Goal: Information Seeking & Learning: Learn about a topic

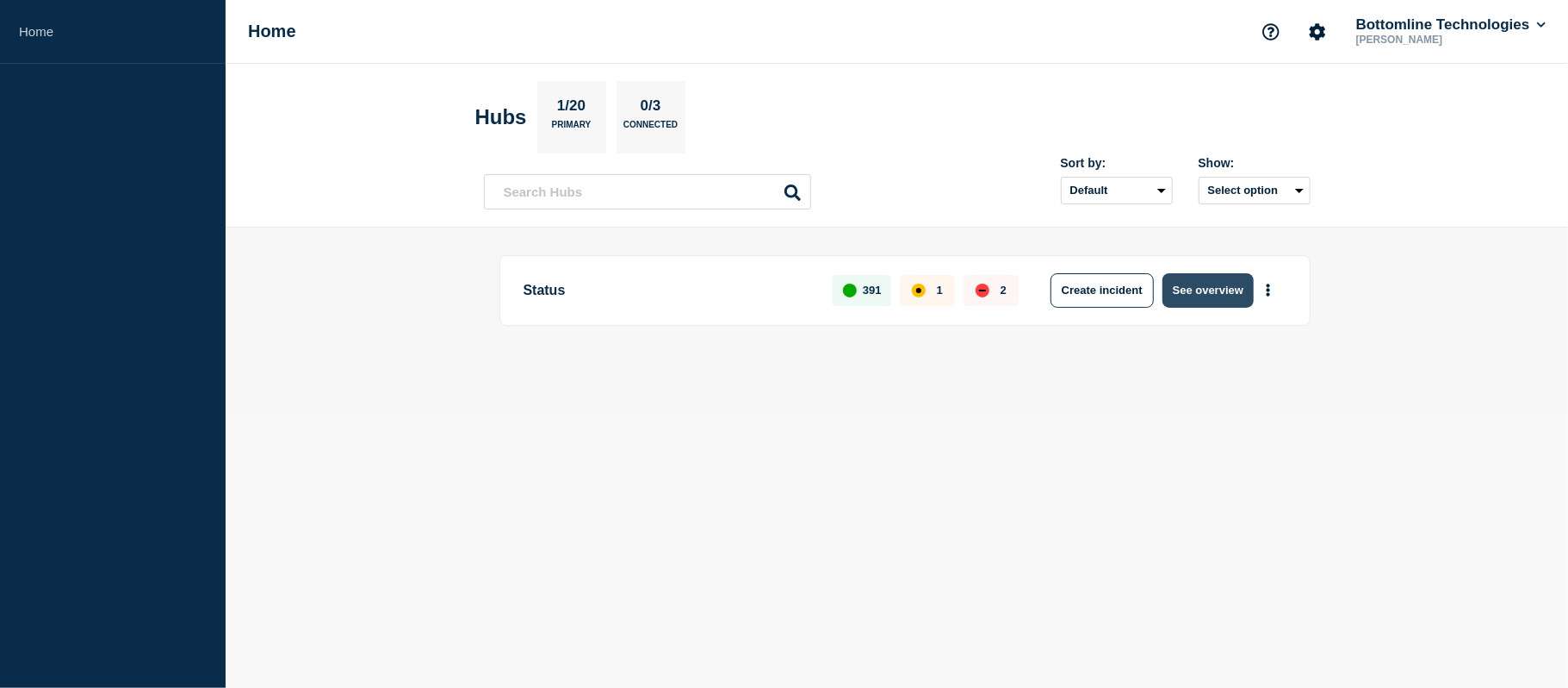
click at [1180, 294] on button "See overview" at bounding box center [1208, 290] width 91 height 34
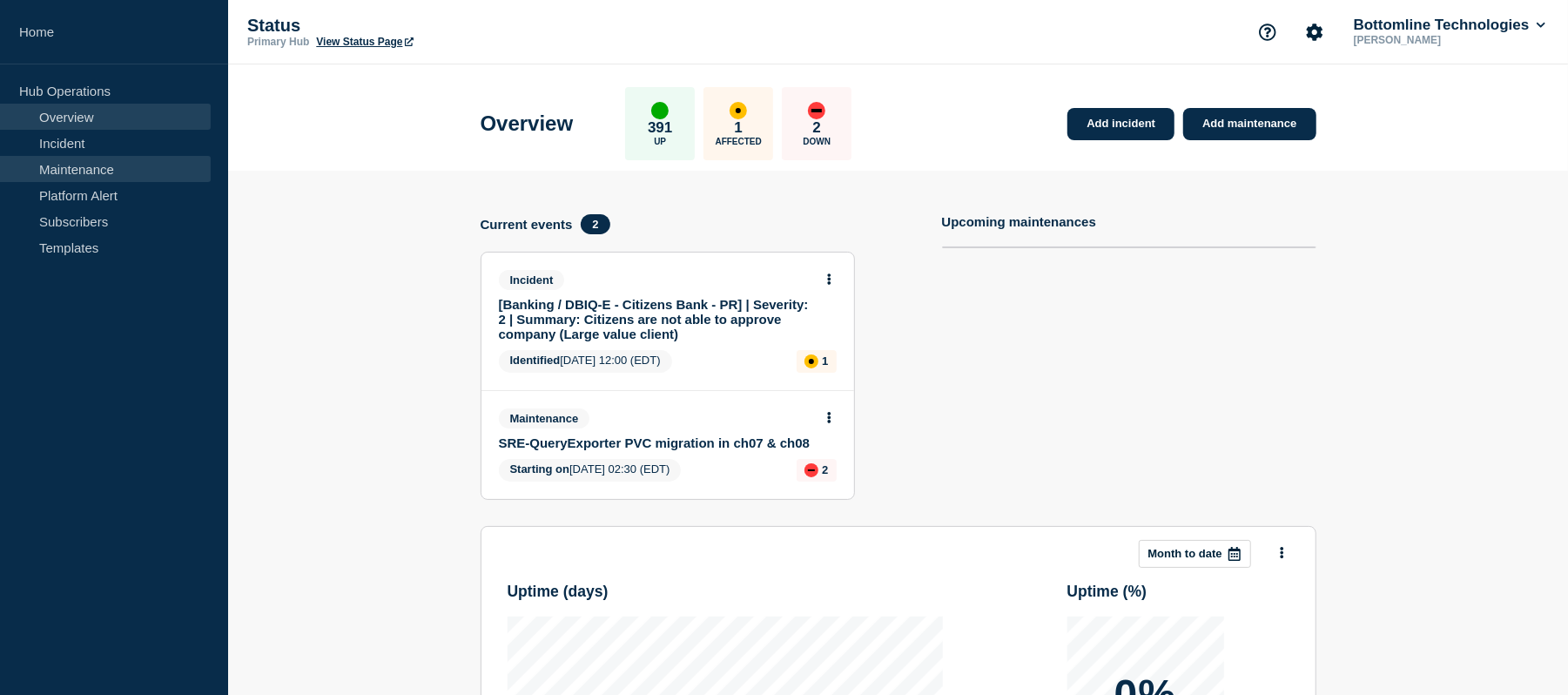
click at [66, 166] on link "Maintenance" at bounding box center [105, 168] width 211 height 26
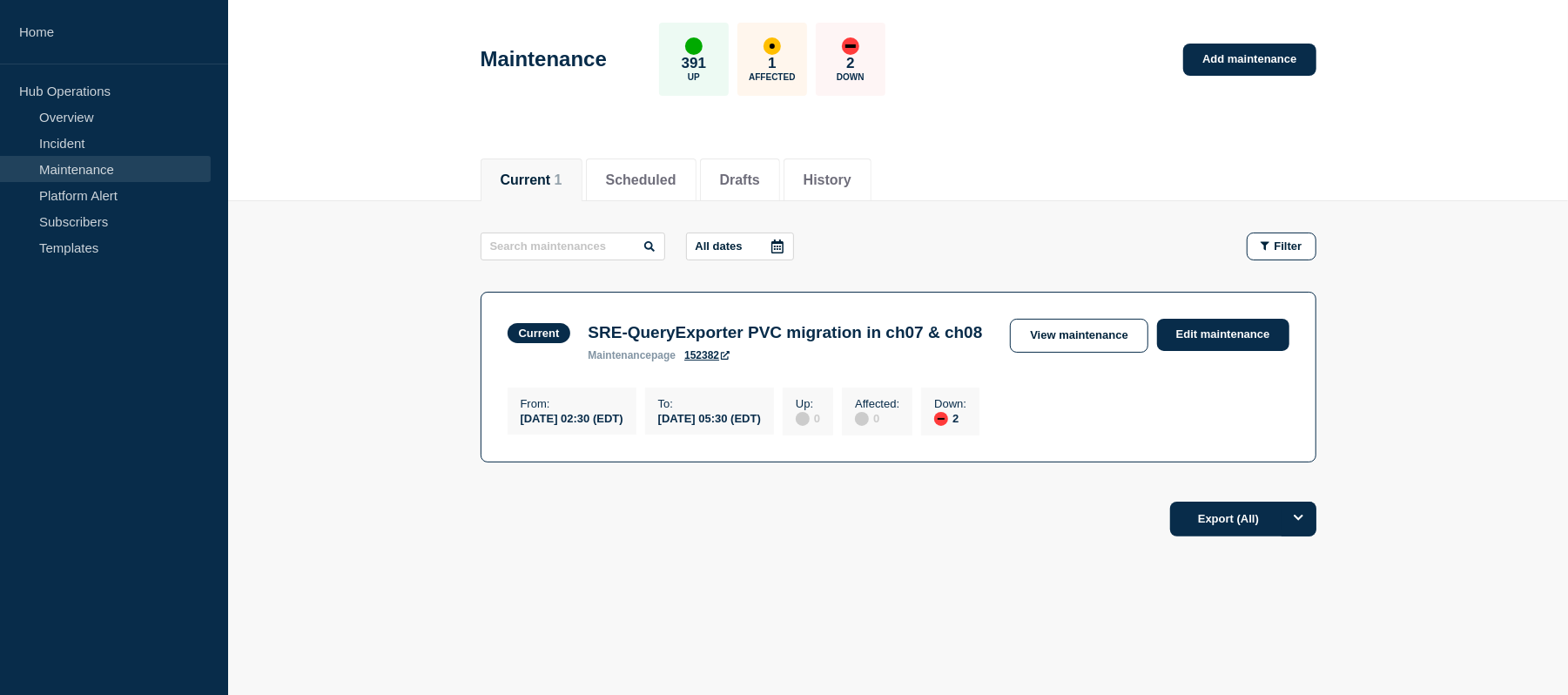
scroll to position [98, 0]
click at [641, 172] on button "Scheduled" at bounding box center [641, 180] width 71 height 16
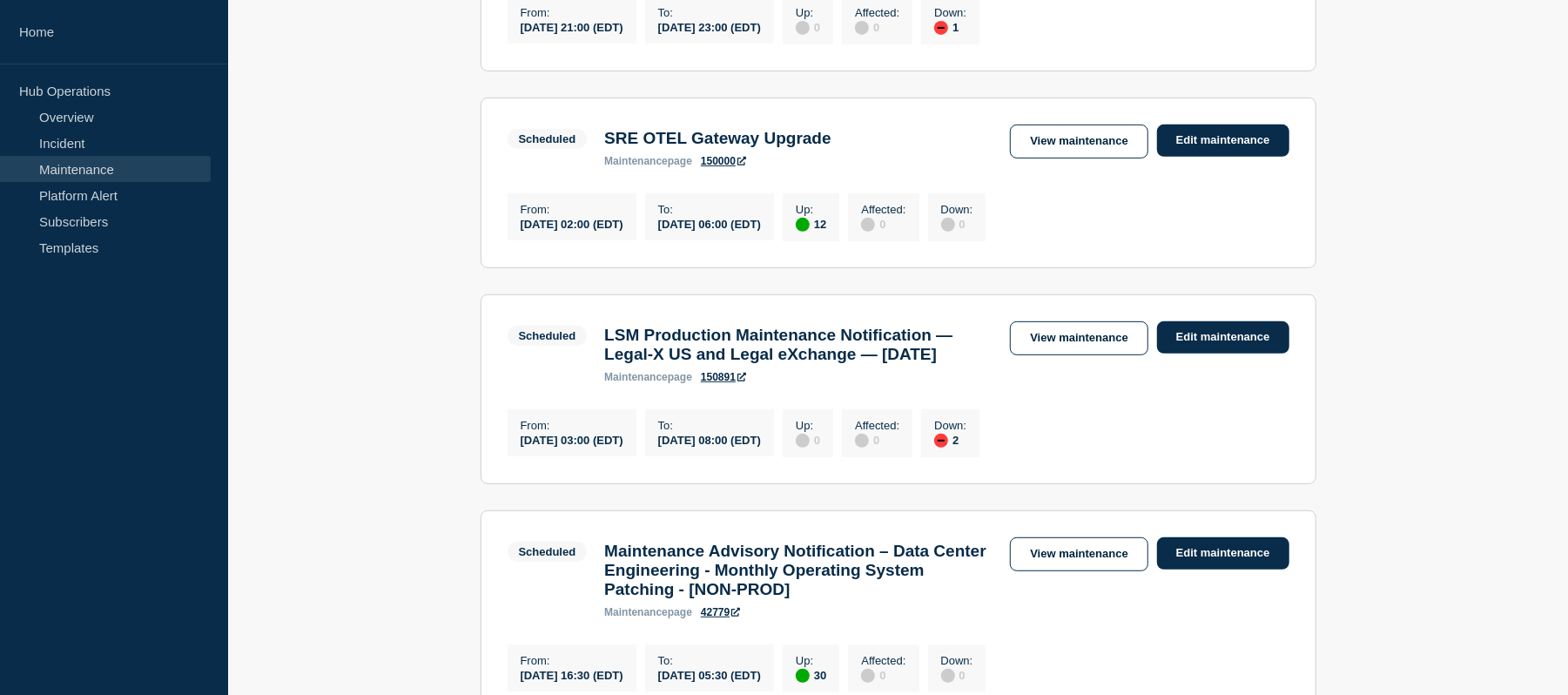
scroll to position [484, 0]
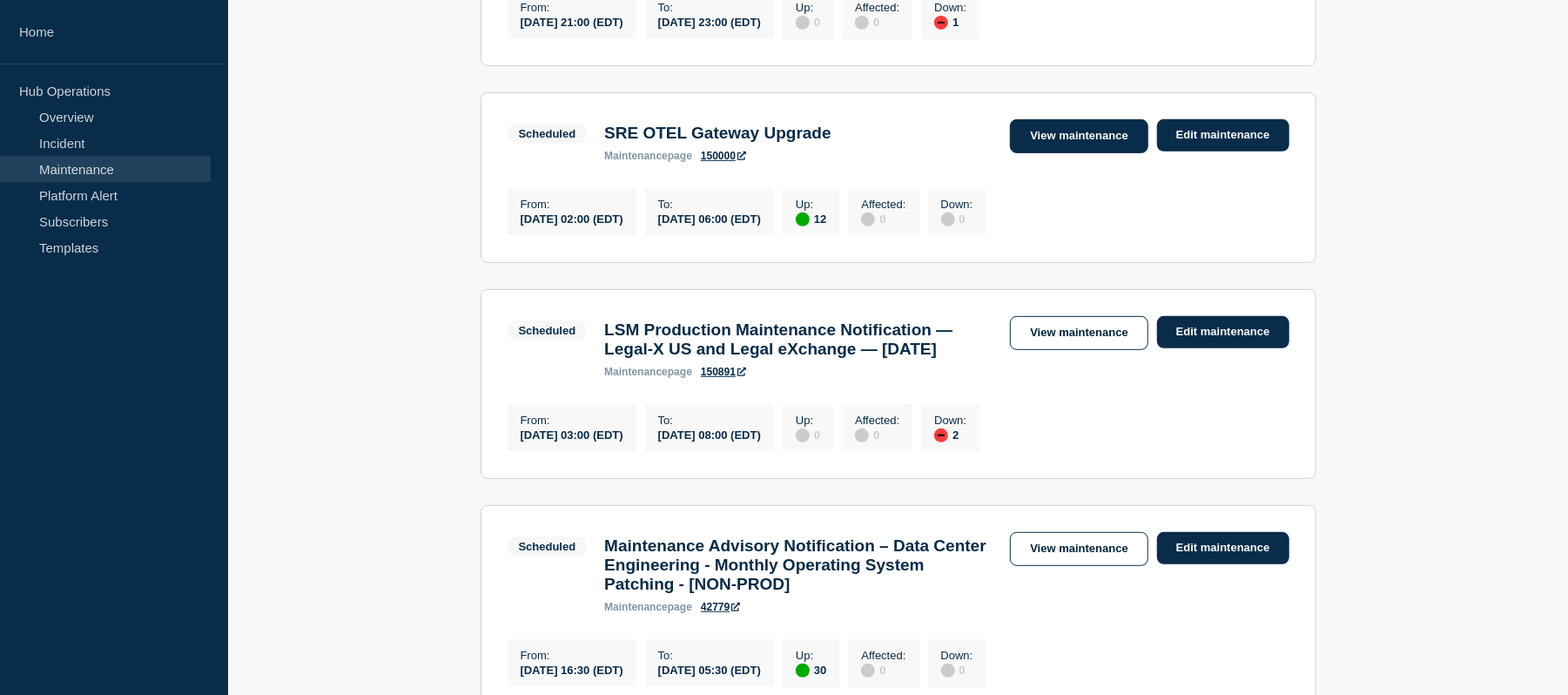
click at [1073, 130] on link "View maintenance" at bounding box center [1078, 137] width 137 height 34
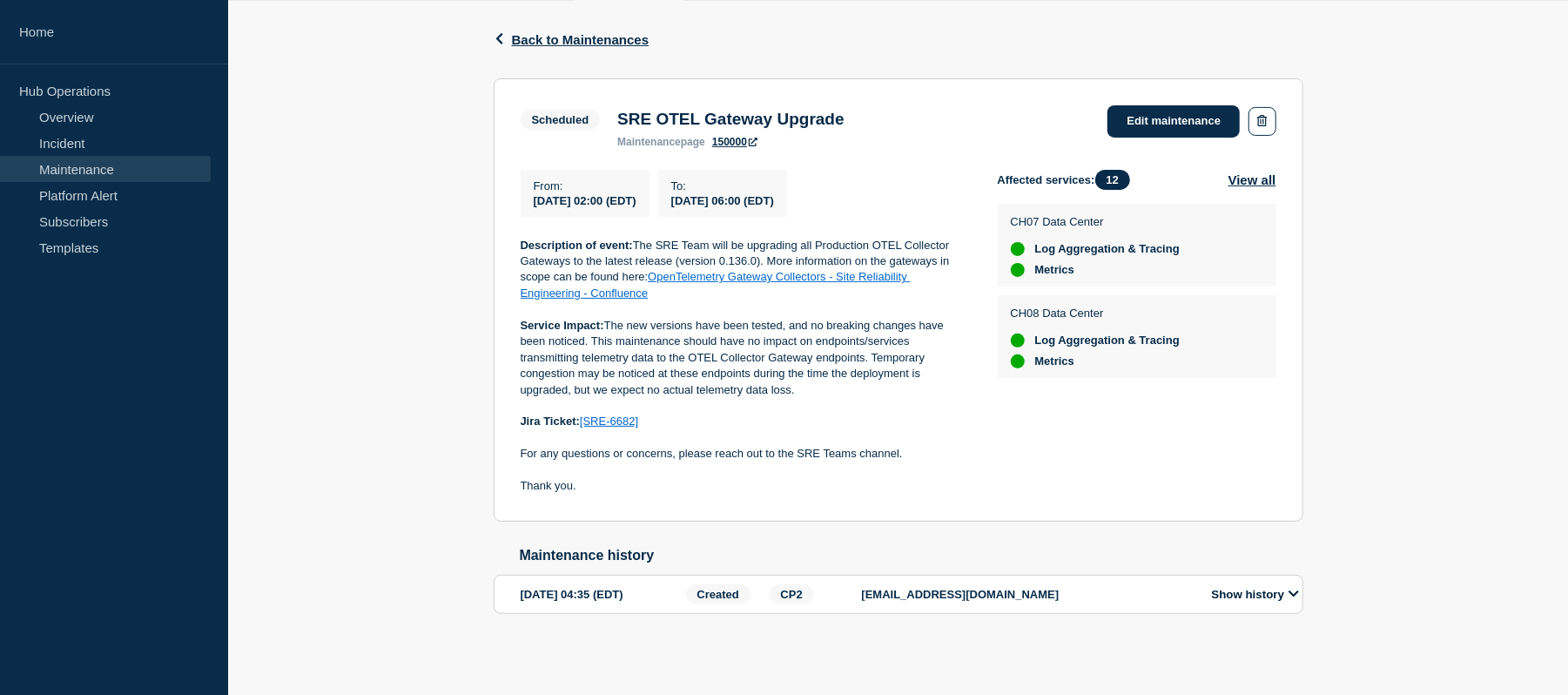
scroll to position [276, 0]
drag, startPoint x: 1116, startPoint y: 303, endPoint x: 1006, endPoint y: 216, distance: 140.2
click at [1006, 216] on ul "CH07 Data Center Log Aggregation & Tracing Metrics CH08 Data Center Log Aggrega…" at bounding box center [1136, 473] width 278 height 540
click at [1006, 216] on div "CH07 Data Center Log Aggregation & Tracing Metrics" at bounding box center [1136, 245] width 278 height 82
click at [1118, 169] on span "12" at bounding box center [1112, 179] width 35 height 20
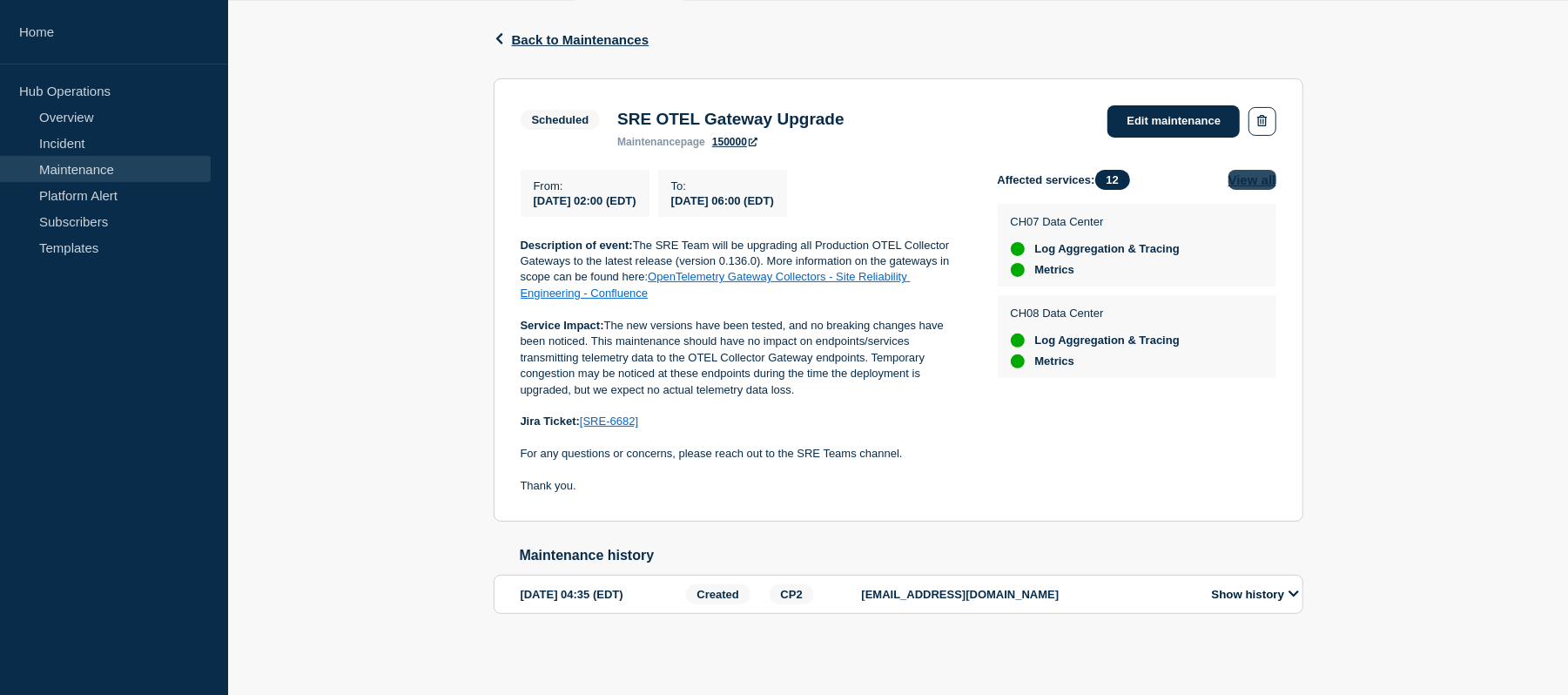
click at [1236, 175] on button "View all" at bounding box center [1252, 179] width 48 height 20
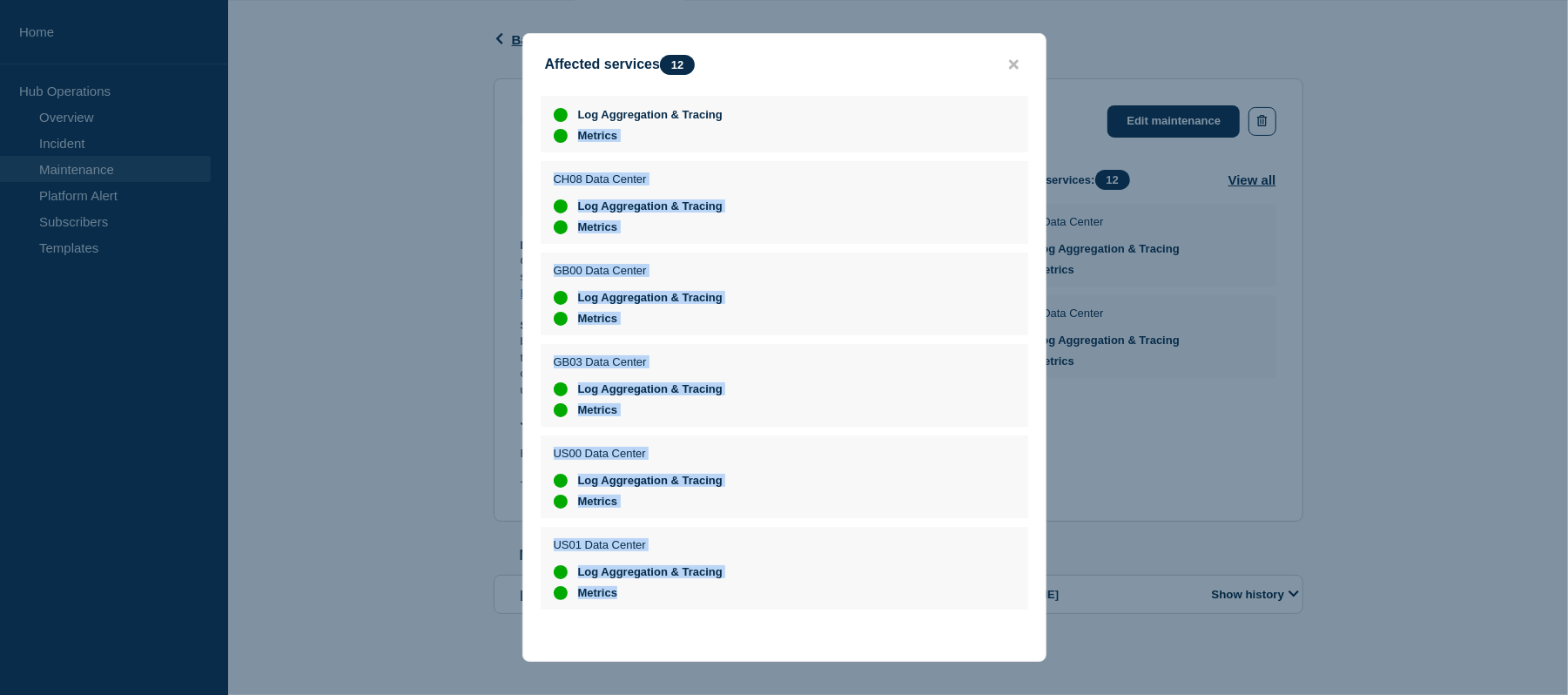
scroll to position [0, 0]
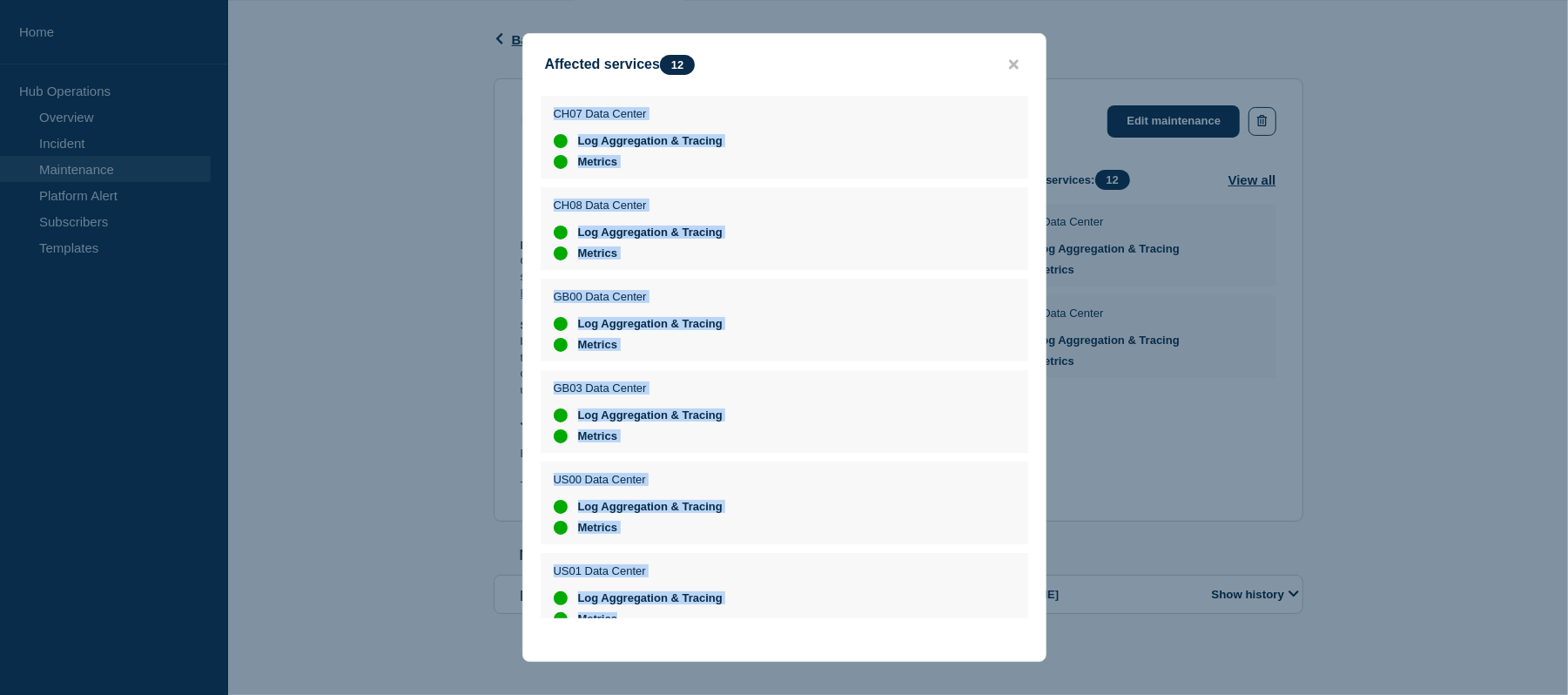
drag, startPoint x: 679, startPoint y: 604, endPoint x: 542, endPoint y: 112, distance: 510.7
click at [542, 112] on ul "CH07 Data Center Log Aggregation & Tracing Metrics CH08 Data Center Log Aggrega…" at bounding box center [784, 365] width 488 height 540
copy ul "CH07 Data Center Log Aggregation & Tracing Metrics CH08 Data Center Log Aggrega…"
click at [1010, 64] on icon "close button" at bounding box center [1013, 65] width 10 height 14
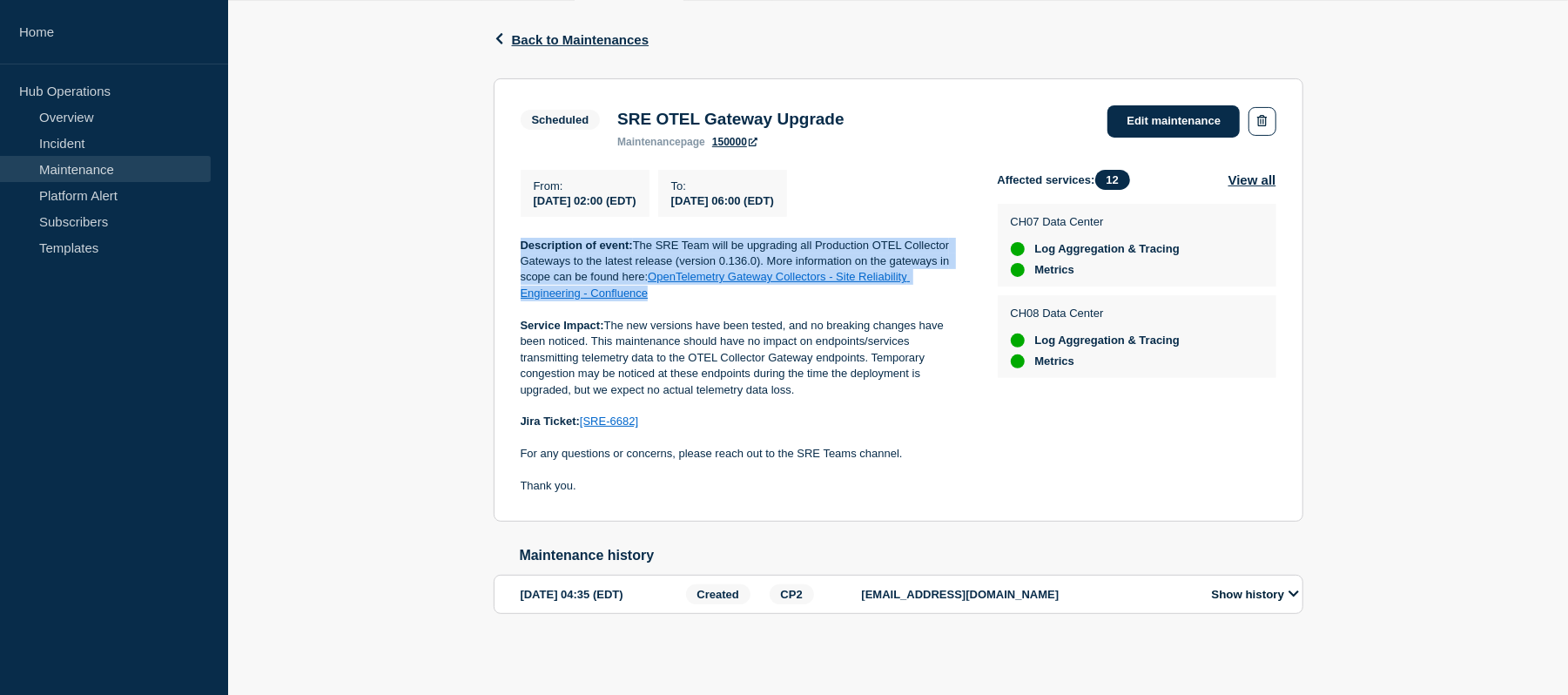
drag, startPoint x: 522, startPoint y: 238, endPoint x: 683, endPoint y: 296, distance: 171.1
click at [683, 296] on p "Description of event: The SRE Team will be upgrading all Production OTEL Collec…" at bounding box center [745, 269] width 449 height 65
copy p "Description of event: The SRE Team will be upgrading all Production OTEL Collec…"
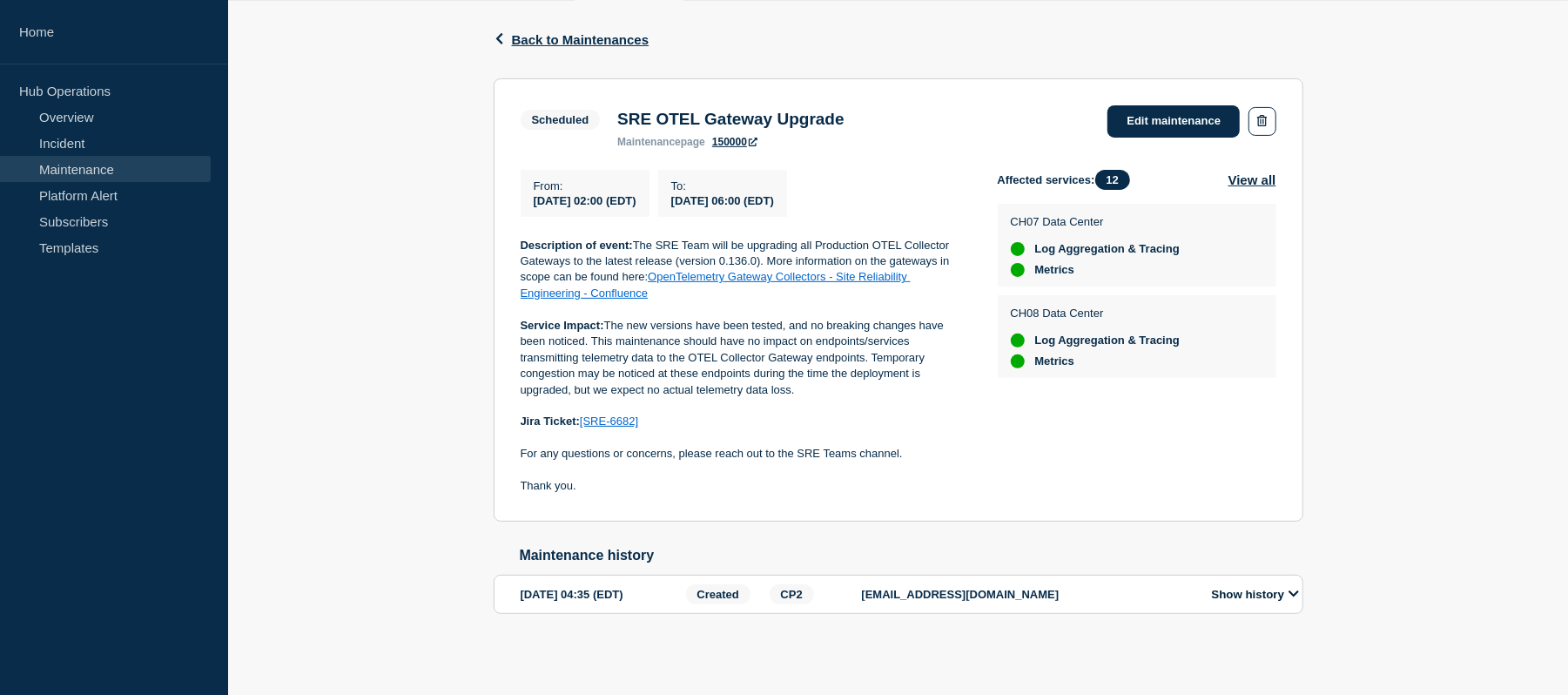
click at [1115, 177] on span "12" at bounding box center [1112, 179] width 35 height 20
click at [1119, 174] on span "12" at bounding box center [1112, 179] width 35 height 20
click at [1268, 171] on button "View all" at bounding box center [1252, 179] width 48 height 20
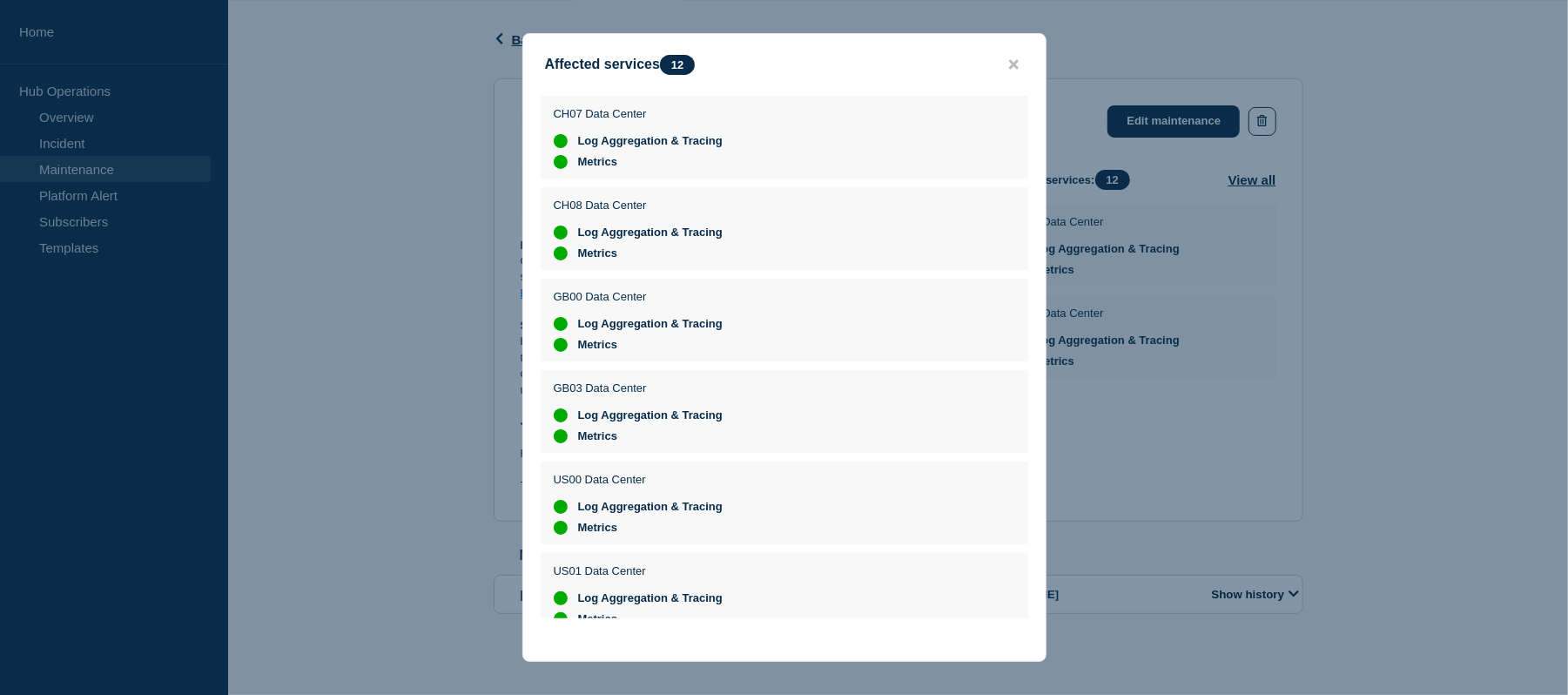
drag, startPoint x: 648, startPoint y: 166, endPoint x: 627, endPoint y: 159, distance: 22.1
click at [627, 159] on li "Metrics" at bounding box center [638, 162] width 169 height 14
click at [627, 65] on div "Affected services 12" at bounding box center [625, 65] width 160 height 20
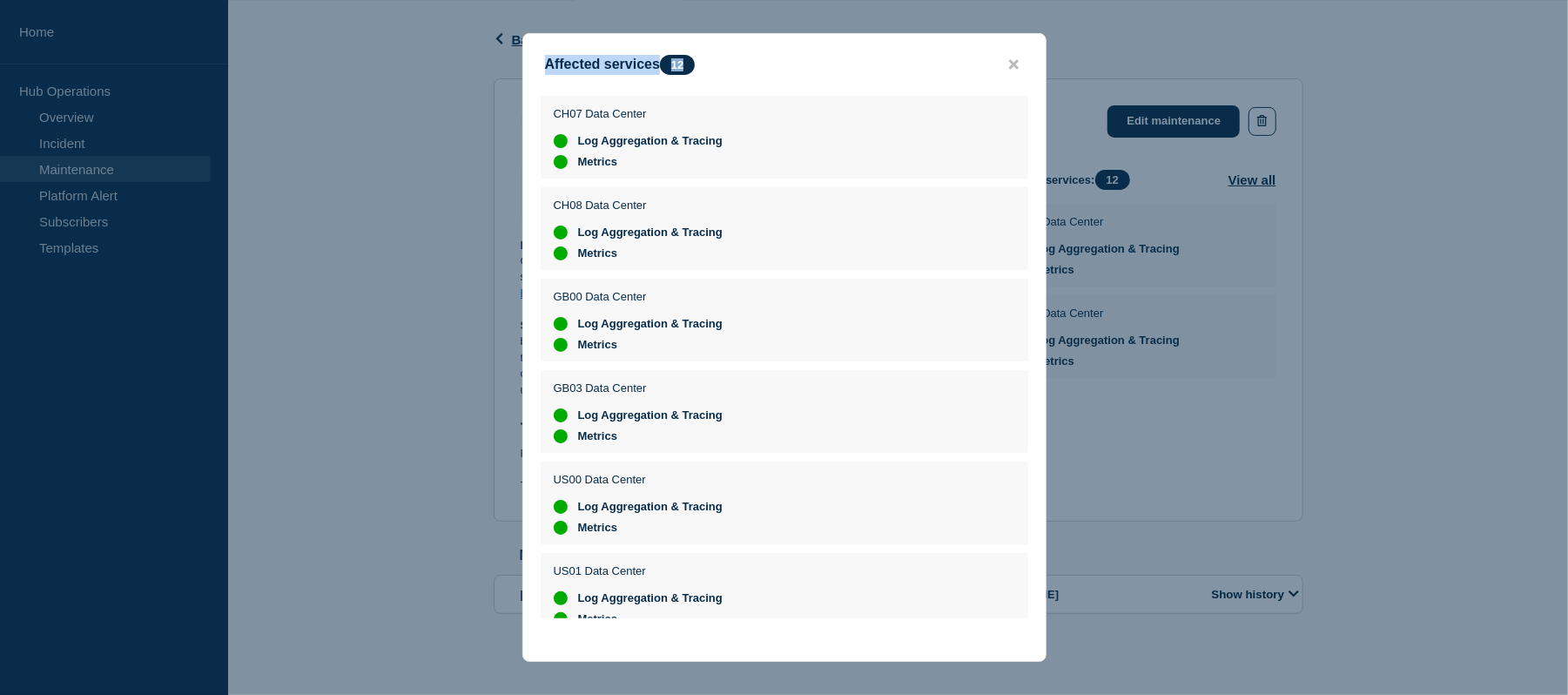
copy div "Affected services 12"
click at [616, 115] on p "CH07 Data Center" at bounding box center [638, 113] width 169 height 13
copy div "CH07 Data Center"
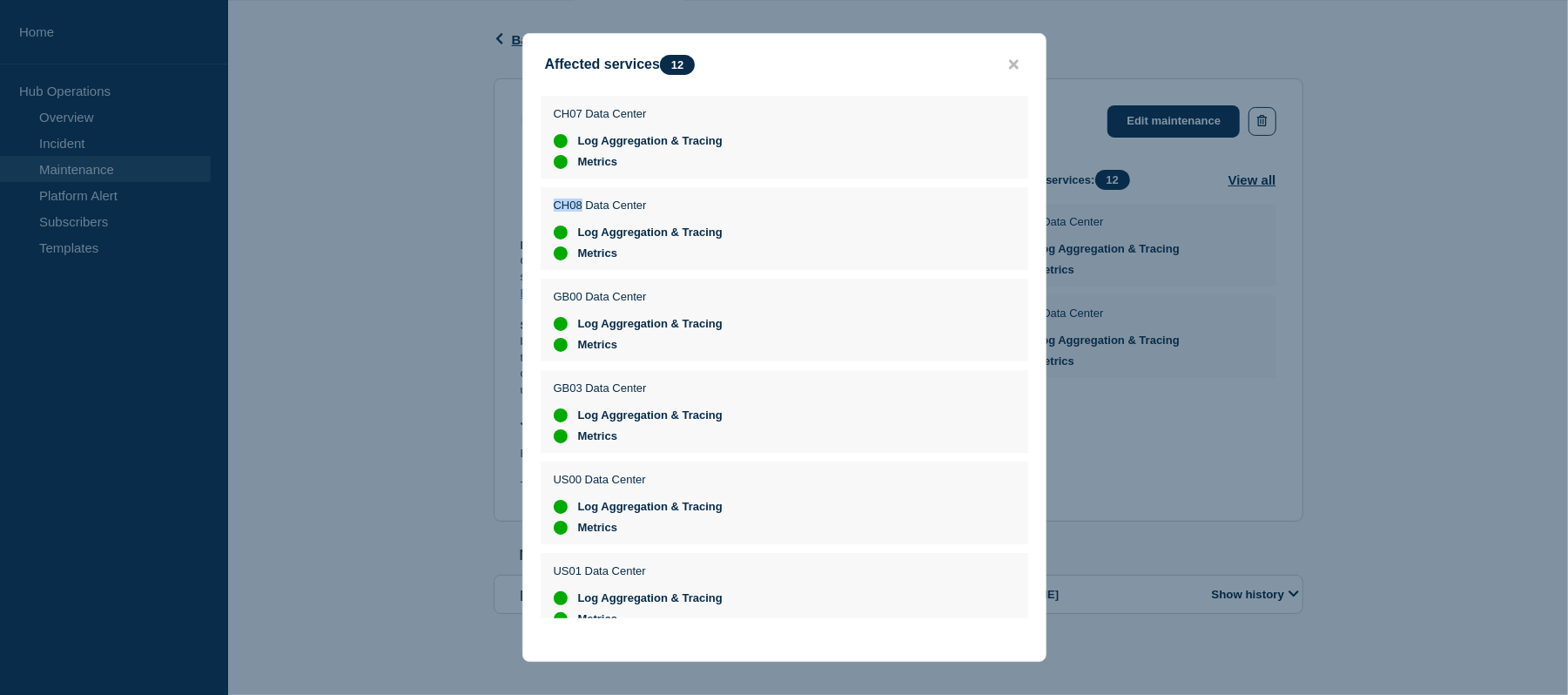
drag, startPoint x: 583, startPoint y: 209, endPoint x: 552, endPoint y: 210, distance: 31.0
click at [554, 210] on p "CH08 Data Center" at bounding box center [638, 205] width 169 height 13
copy p "CH08"
drag, startPoint x: 582, startPoint y: 308, endPoint x: 541, endPoint y: 303, distance: 41.3
click at [541, 303] on div "GB00 Data Center Log Aggregation & Tracing Metrics" at bounding box center [784, 319] width 488 height 82
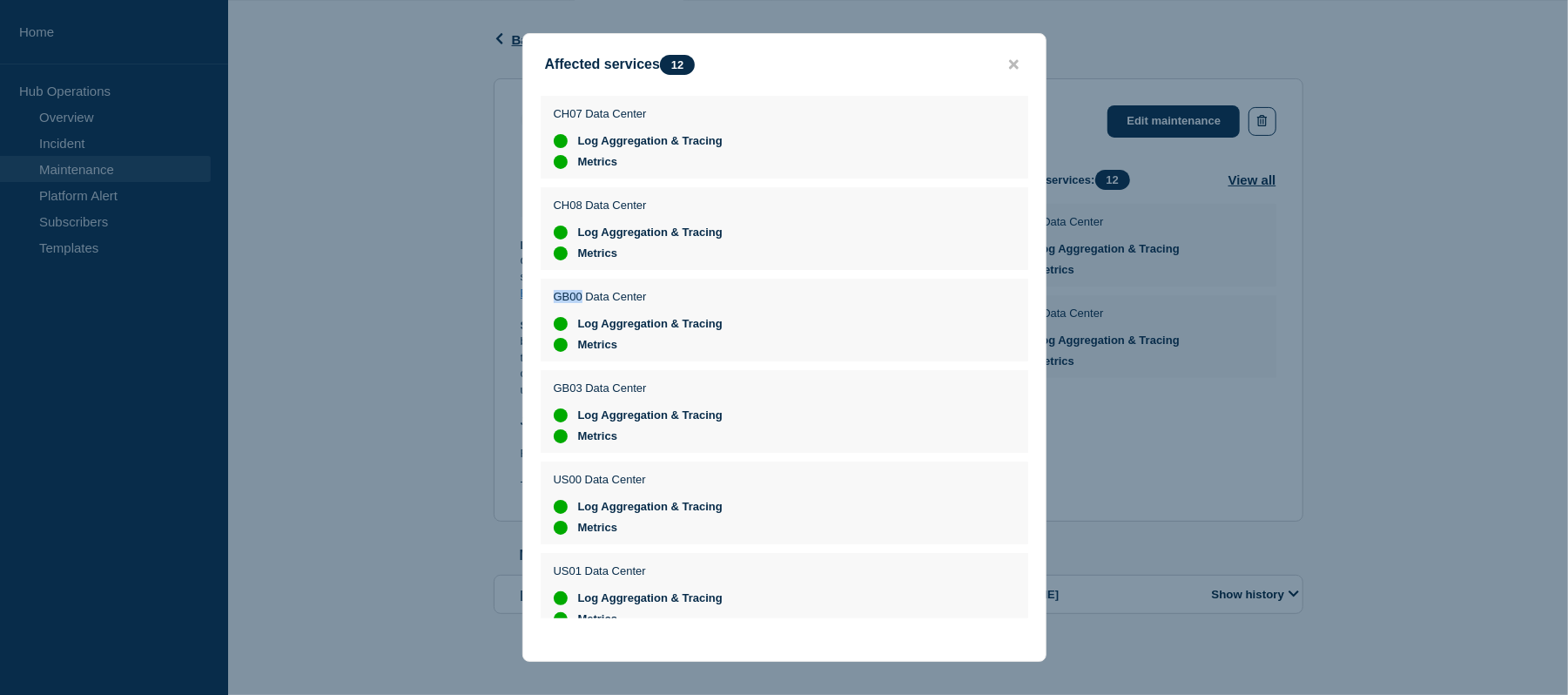
copy p "GB00"
drag, startPoint x: 581, startPoint y: 398, endPoint x: 545, endPoint y: 402, distance: 36.2
click at [545, 402] on div "GB03 Data Center Log Aggregation & Tracing Metrics" at bounding box center [784, 410] width 488 height 82
copy p "GB03"
drag, startPoint x: 580, startPoint y: 502, endPoint x: 540, endPoint y: 502, distance: 40.0
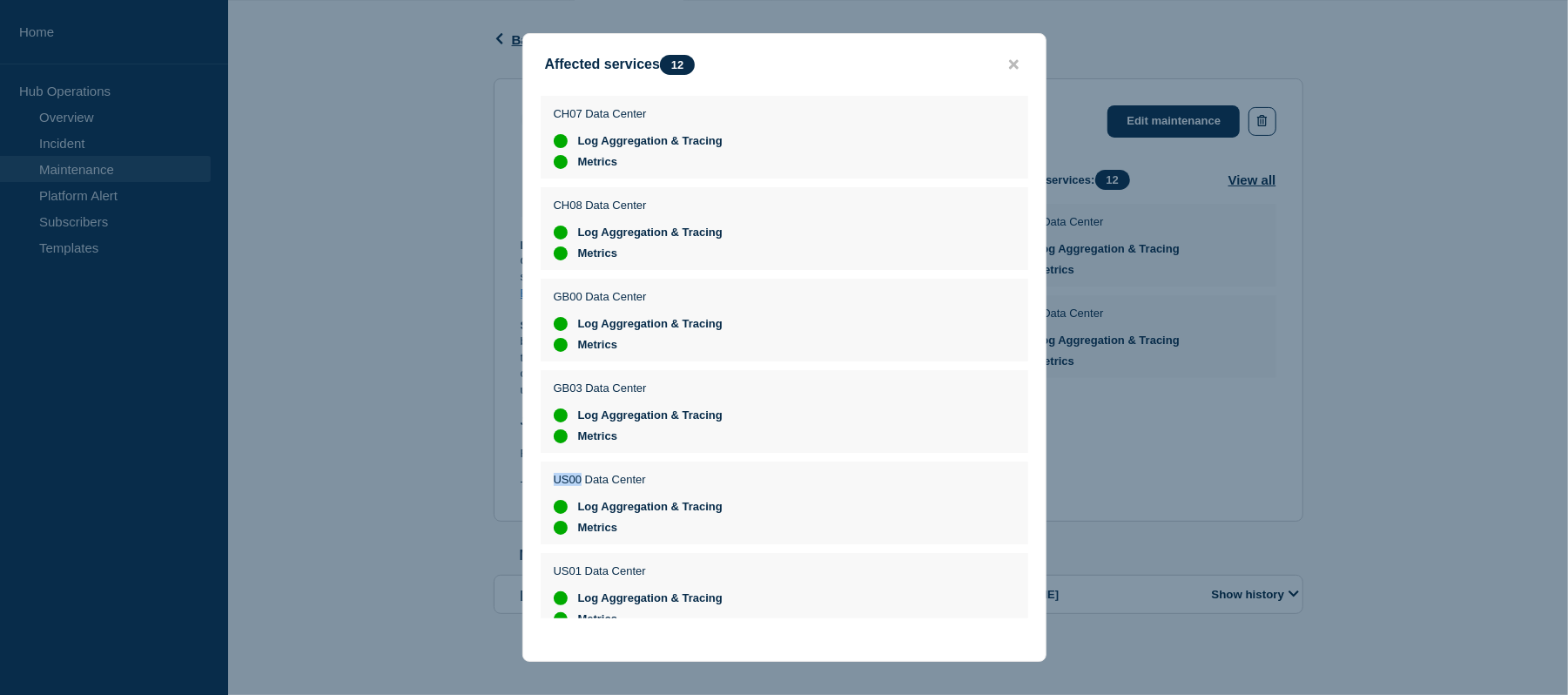
click at [541, 502] on div "US00 Data Center Log Aggregation & Tracing Metrics" at bounding box center [784, 502] width 488 height 82
copy p "US00"
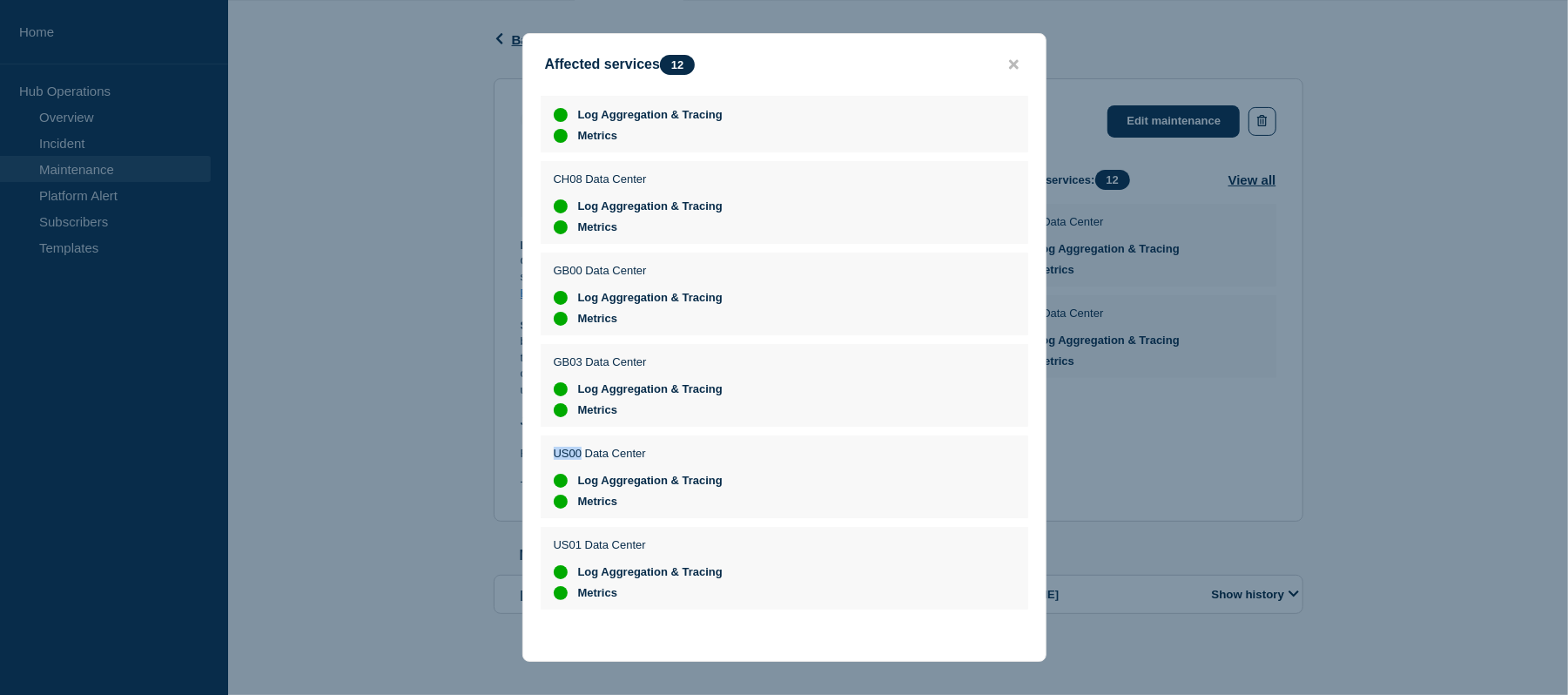
scroll to position [51, 0]
drag, startPoint x: 585, startPoint y: 544, endPoint x: 555, endPoint y: 544, distance: 30.0
click at [555, 544] on p "US01 Data Center" at bounding box center [638, 544] width 169 height 13
copy p "US01"
drag, startPoint x: 638, startPoint y: 405, endPoint x: 573, endPoint y: 377, distance: 70.8
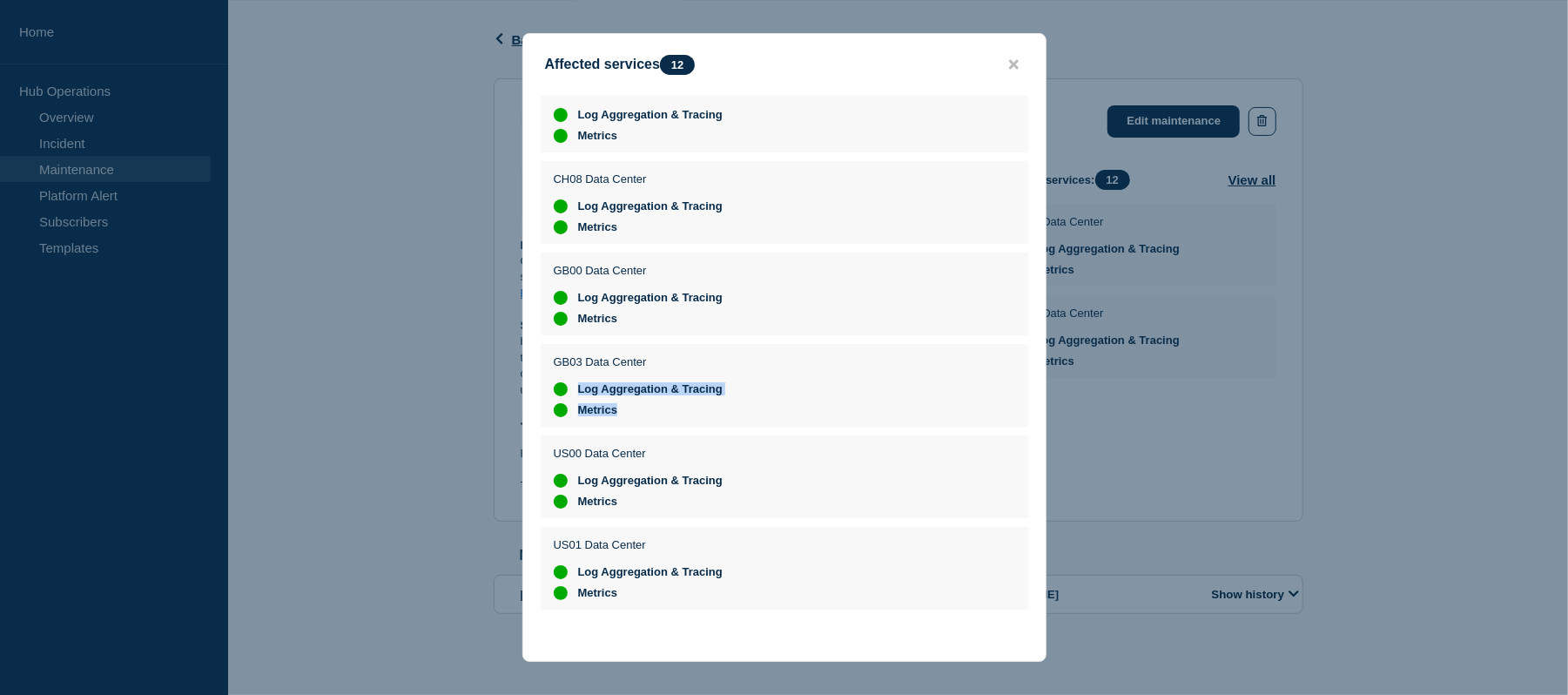
click at [573, 382] on ul "Log Aggregation & Tracing Metrics" at bounding box center [638, 399] width 169 height 35
copy ul "Log Aggregation & Tracing Metrics"
